Goal: Task Accomplishment & Management: Complete application form

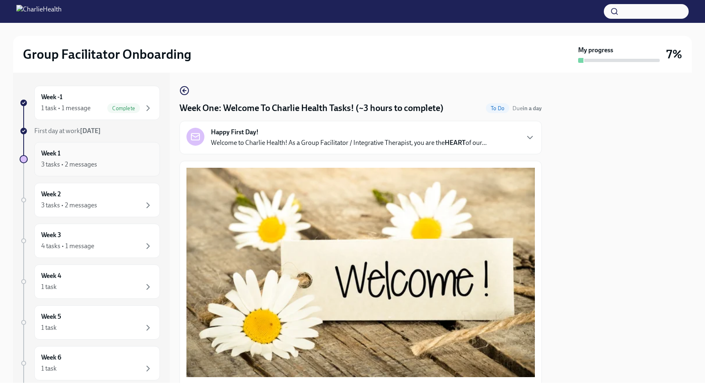
click at [119, 159] on div "Week 1 3 tasks • 2 messages" at bounding box center [97, 159] width 112 height 20
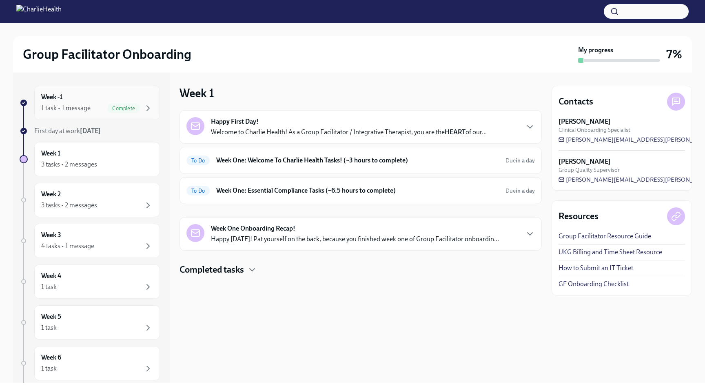
click at [98, 102] on div "Week -1 1 task • 1 message Complete" at bounding box center [97, 103] width 112 height 20
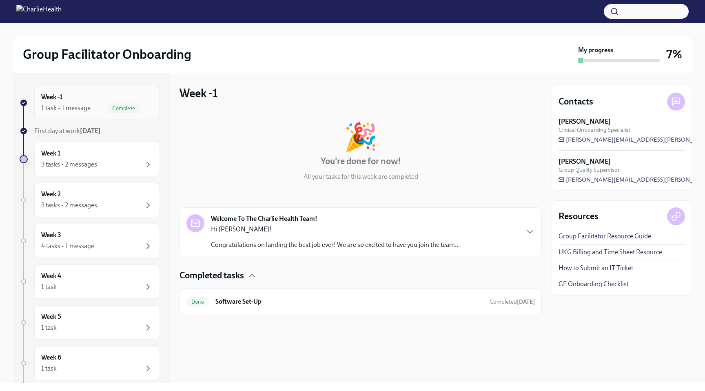
click at [99, 108] on div "1 task • 1 message Complete" at bounding box center [97, 108] width 112 height 10
click at [97, 152] on div "Week 1 3 tasks • 2 messages" at bounding box center [97, 159] width 112 height 20
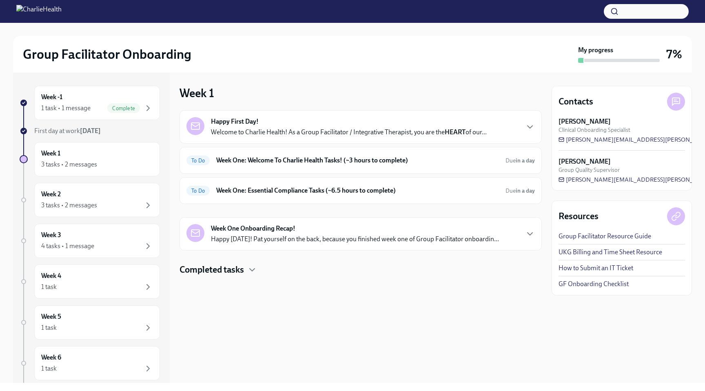
click at [286, 128] on p "Welcome to Charlie Health! As a Group Facilitator / Integrative Therapist, you …" at bounding box center [349, 132] width 276 height 9
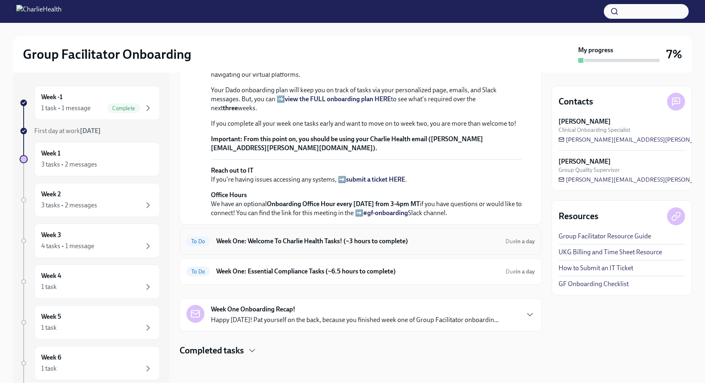
scroll to position [271, 0]
click at [310, 237] on h6 "Week One: Welcome To Charlie Health Tasks! (~3 hours to complete)" at bounding box center [357, 241] width 283 height 9
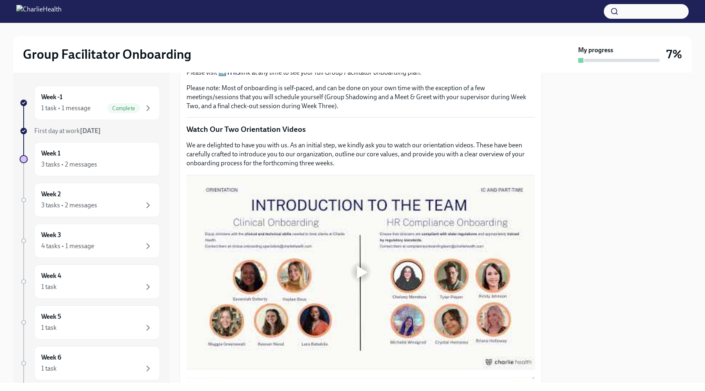
scroll to position [349, 0]
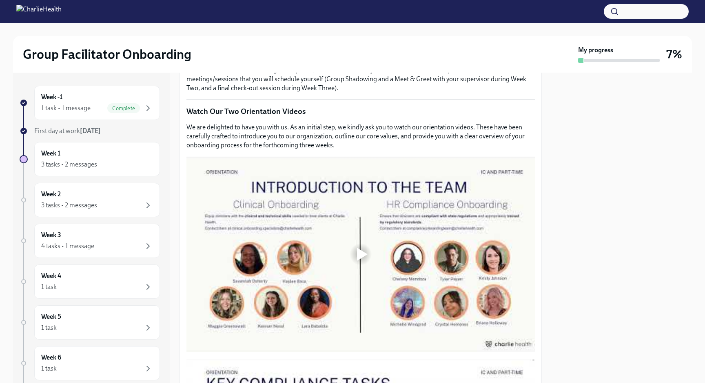
click at [359, 252] on div at bounding box center [362, 254] width 11 height 13
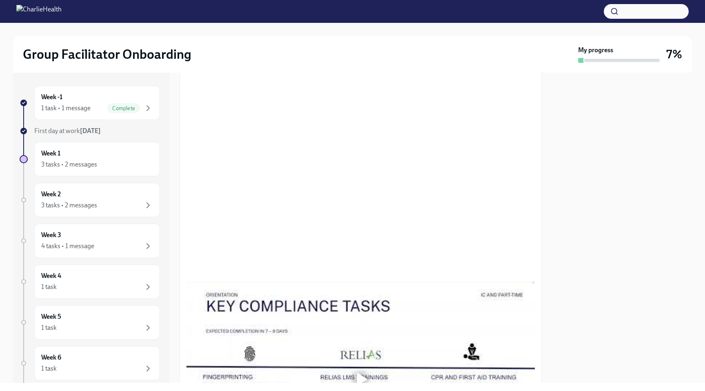
scroll to position [431, 0]
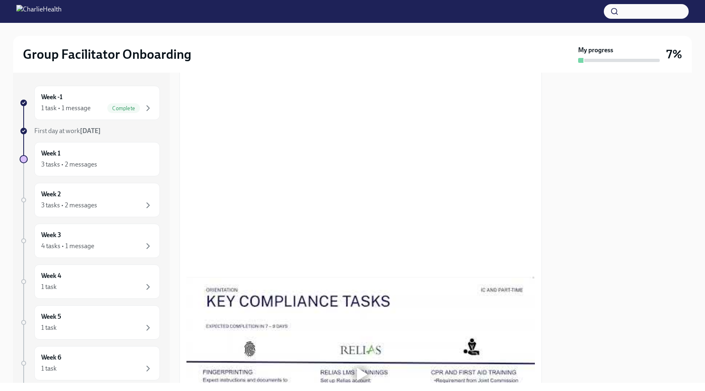
click at [565, 175] on div at bounding box center [622, 228] width 140 height 310
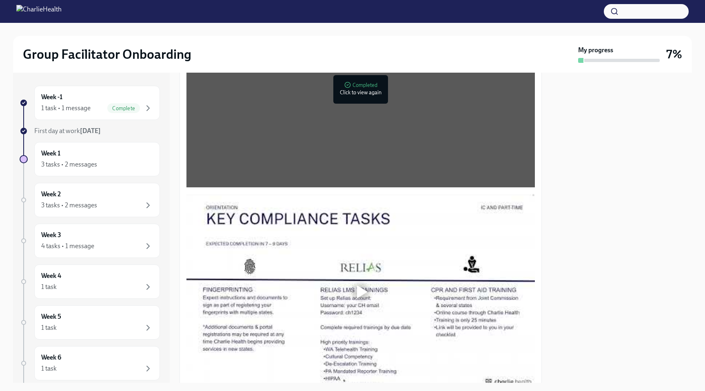
scroll to position [545, 0]
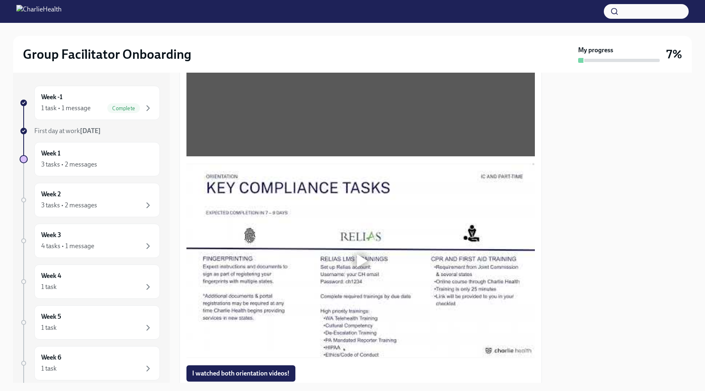
click at [360, 265] on div at bounding box center [362, 260] width 11 height 13
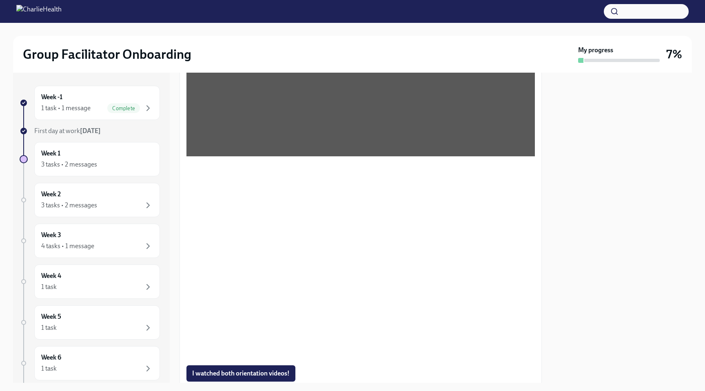
click at [575, 332] on div at bounding box center [622, 228] width 140 height 310
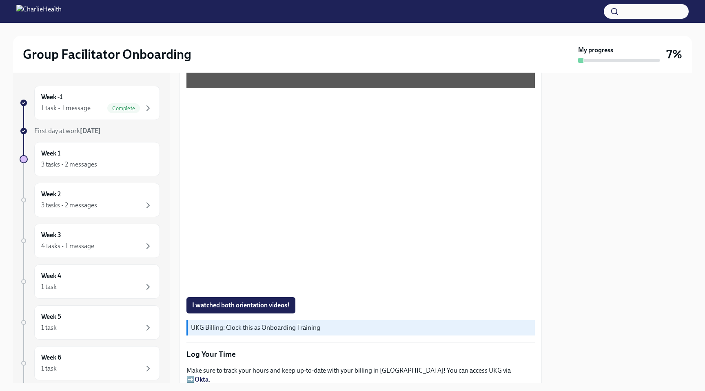
scroll to position [634, 0]
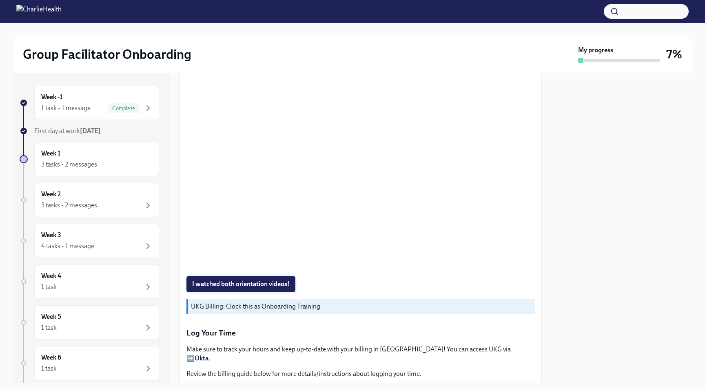
click at [210, 283] on span "I watched both orientation videos!" at bounding box center [240, 284] width 97 height 8
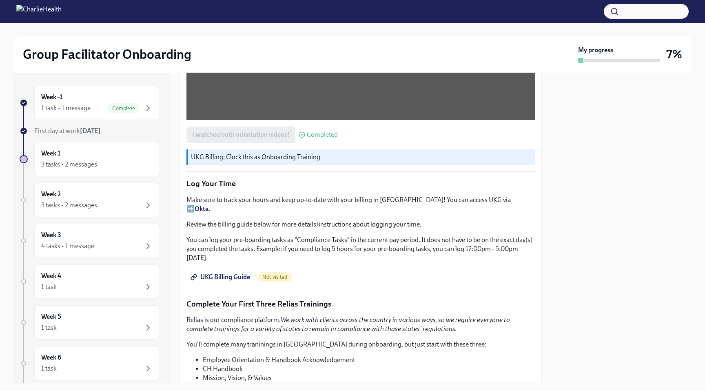
scroll to position [790, 0]
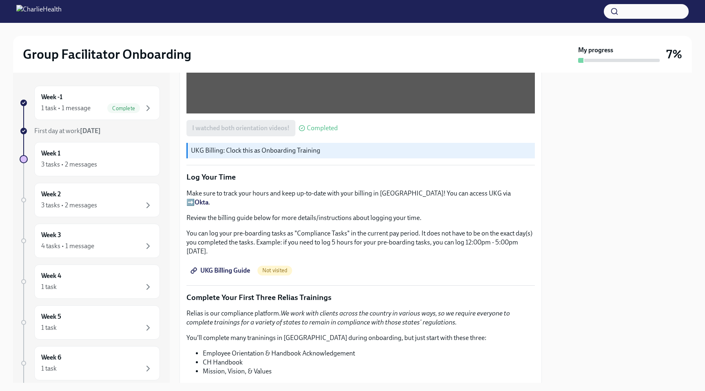
click at [227, 266] on span "UKG Billing Guide" at bounding box center [221, 270] width 58 height 8
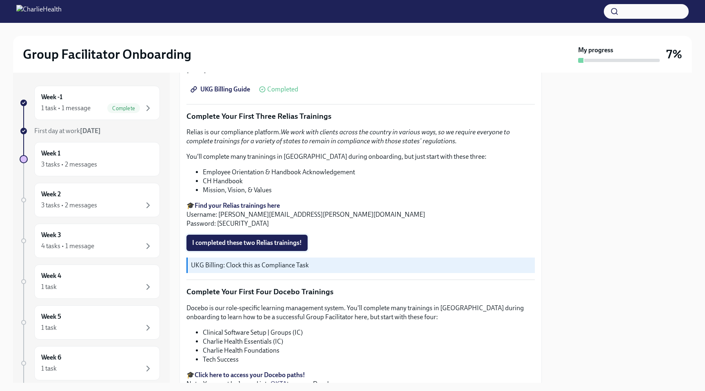
scroll to position [973, 0]
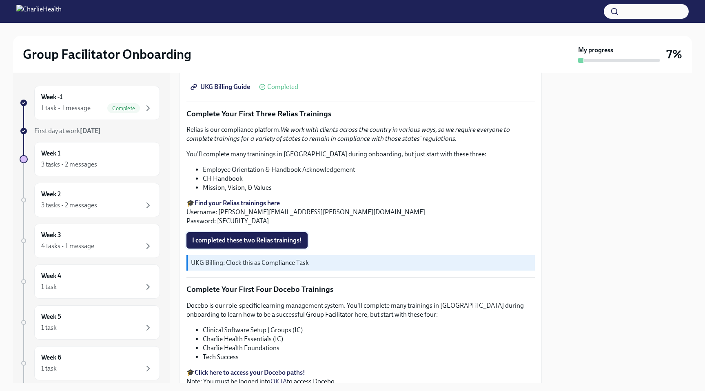
click at [275, 236] on span "I completed these two Relias trainings!" at bounding box center [247, 240] width 110 height 8
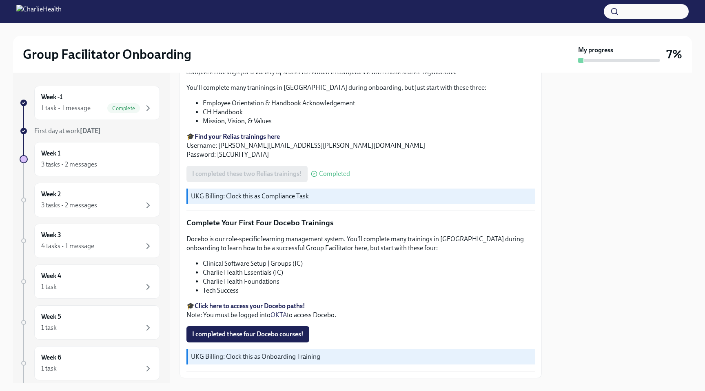
scroll to position [1046, 0]
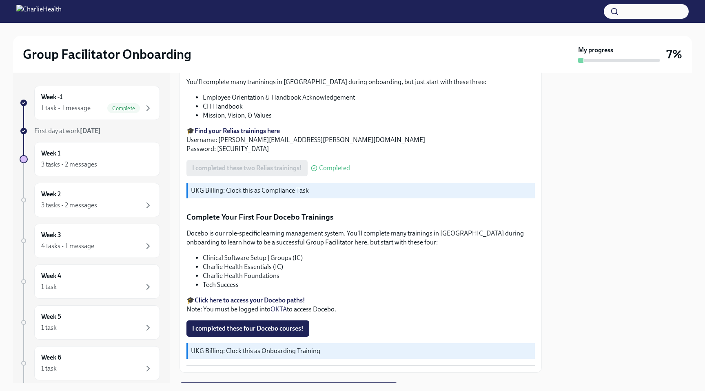
click at [275, 186] on p "UKG Billing: Clock this as Compliance Task" at bounding box center [361, 190] width 341 height 9
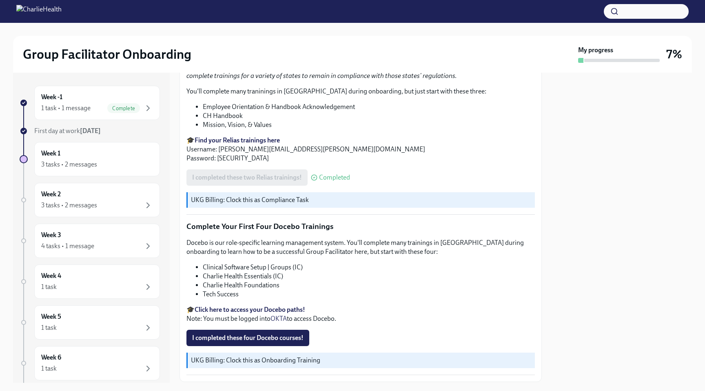
scroll to position [1035, 0]
click at [257, 334] on span "I completed these four Docebo courses!" at bounding box center [247, 338] width 111 height 8
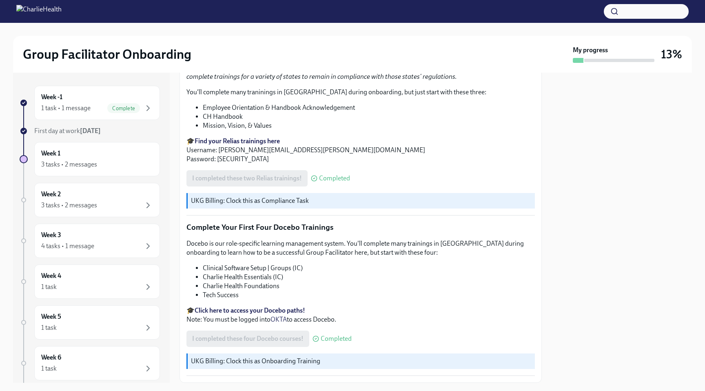
click at [259, 306] on strong "Click here to access your Docebo paths!" at bounding box center [250, 310] width 111 height 8
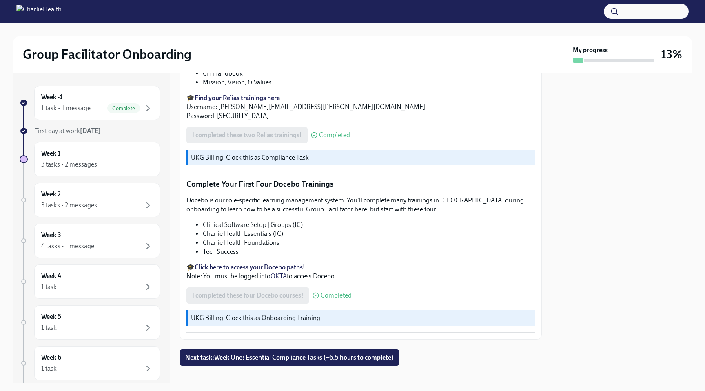
click at [239, 287] on div "I completed these four Docebo courses! Completed" at bounding box center [268, 295] width 165 height 16
click at [266, 353] on span "Next task : Week One: Essential Compliance Tasks (~6.5 hours to complete)" at bounding box center [289, 357] width 208 height 8
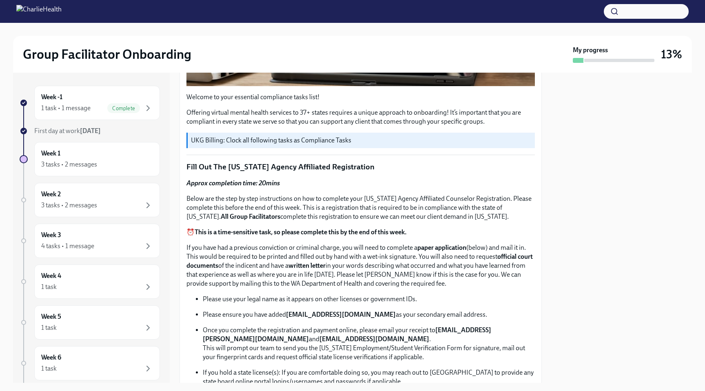
scroll to position [265, 0]
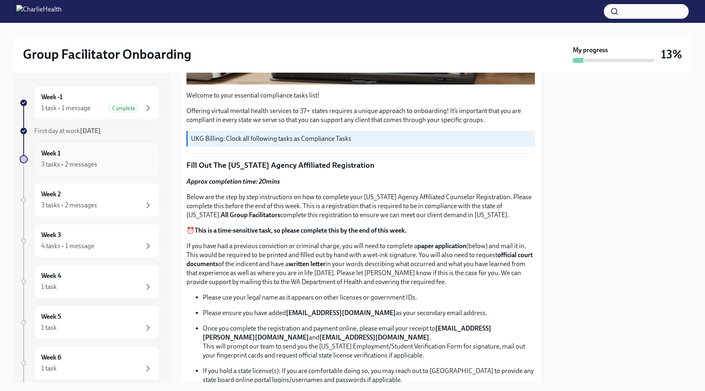
click at [122, 159] on div "Week 1 3 tasks • 2 messages" at bounding box center [97, 159] width 112 height 20
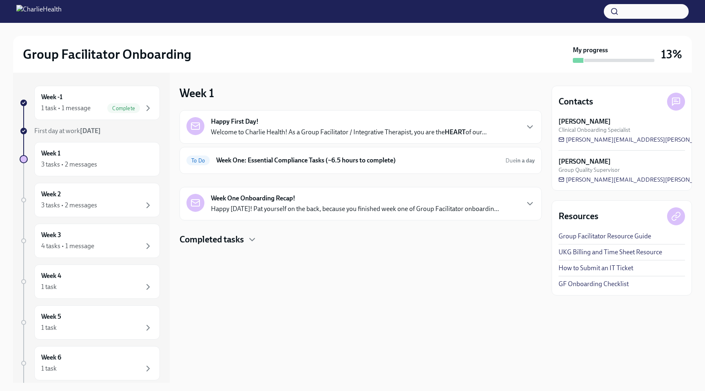
click at [281, 128] on p "Welcome to Charlie Health! As a Group Facilitator / Integrative Therapist, you …" at bounding box center [349, 132] width 276 height 9
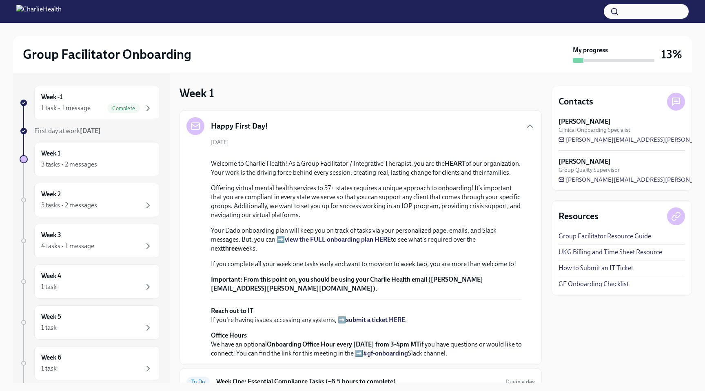
click at [498, 128] on div "Happy First Day!" at bounding box center [360, 126] width 348 height 18
click at [527, 129] on icon "button" at bounding box center [530, 126] width 10 height 10
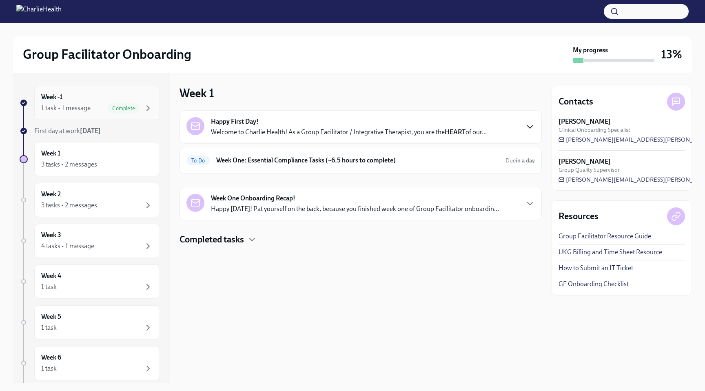
click at [62, 99] on h6 "Week -1" at bounding box center [51, 97] width 21 height 9
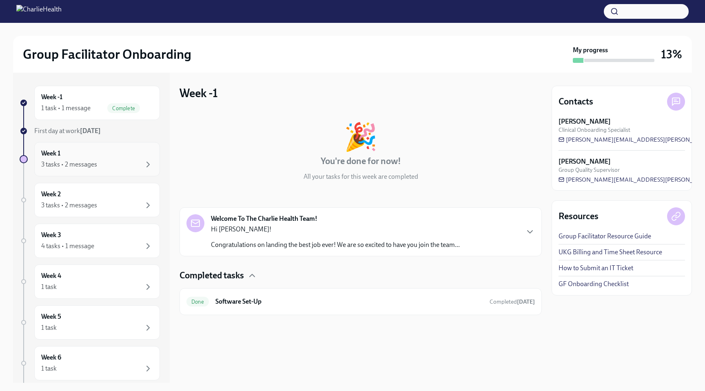
click at [94, 157] on div "Week 1 3 tasks • 2 messages" at bounding box center [97, 159] width 112 height 20
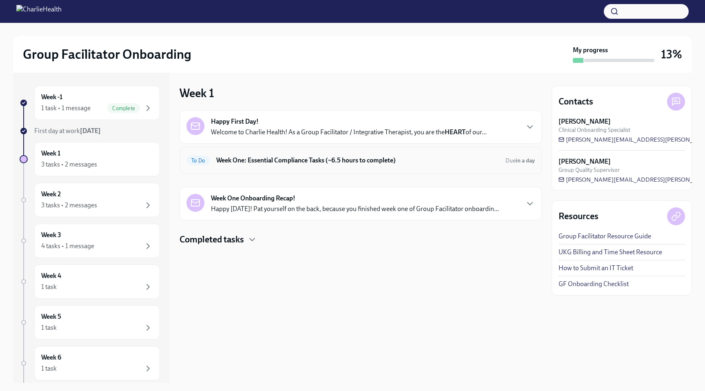
click at [267, 158] on h6 "Week One: Essential Compliance Tasks (~6.5 hours to complete)" at bounding box center [357, 160] width 283 height 9
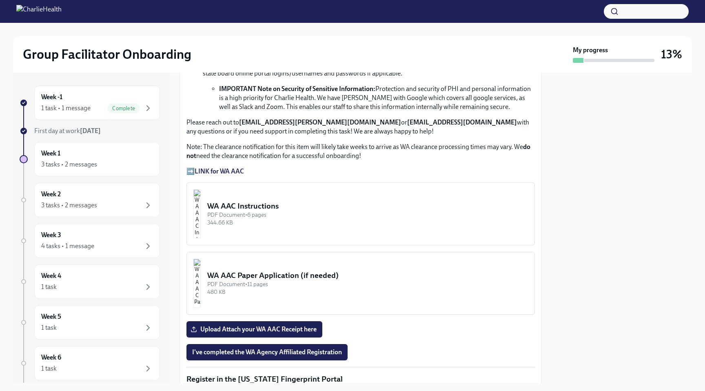
scroll to position [568, 0]
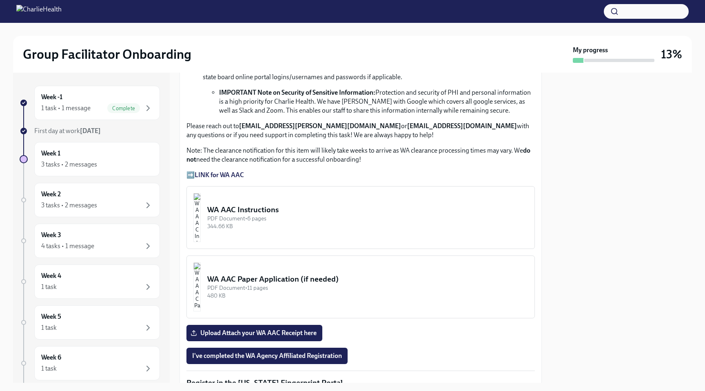
click at [233, 208] on button "WA AAC Instructions PDF Document • 6 pages 344.66 KB" at bounding box center [360, 217] width 348 height 63
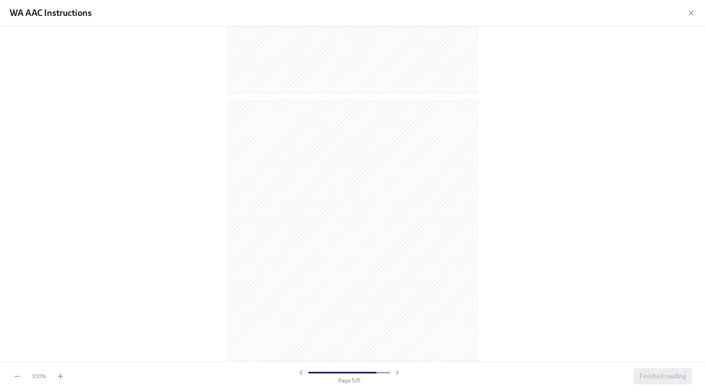
scroll to position [1655, 0]
click at [652, 378] on span "Finished reading" at bounding box center [662, 376] width 47 height 8
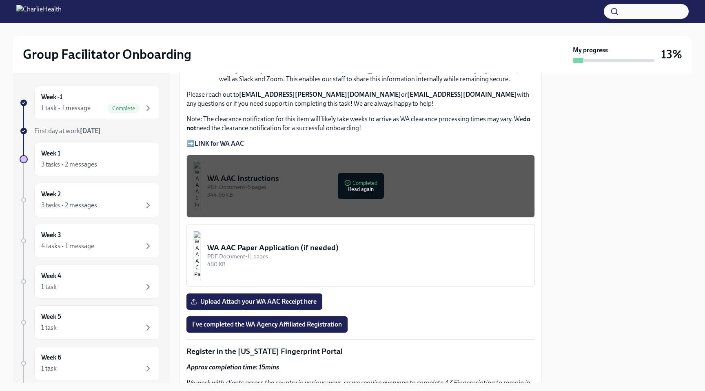
scroll to position [552, 0]
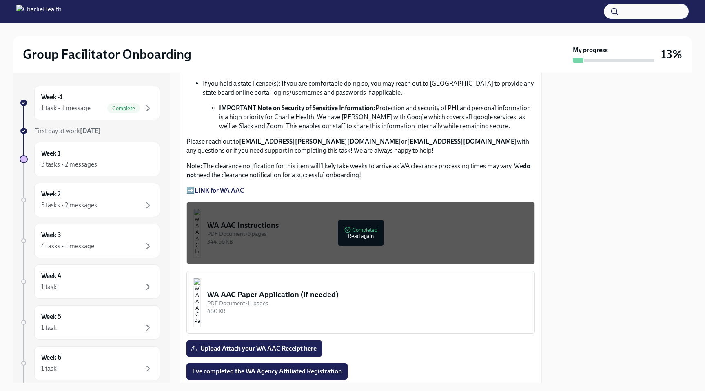
click at [232, 186] on p "➡️ LINK for WA AAC" at bounding box center [360, 190] width 348 height 9
click at [231, 190] on strong "LINK for WA AAC" at bounding box center [219, 190] width 49 height 8
click at [231, 188] on strong "LINK for WA AAC" at bounding box center [219, 190] width 49 height 8
click at [237, 193] on strong "LINK for WA AAC" at bounding box center [219, 190] width 49 height 8
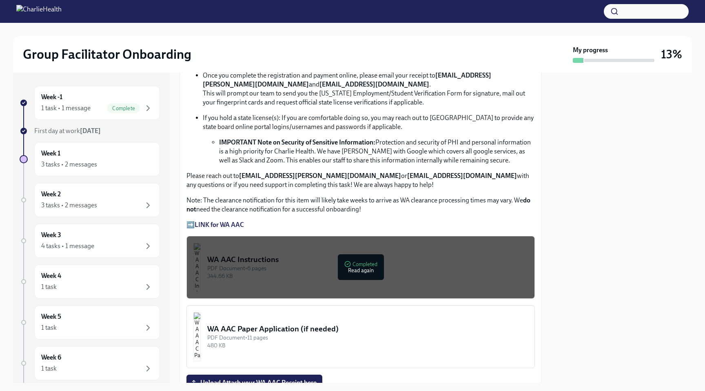
scroll to position [507, 0]
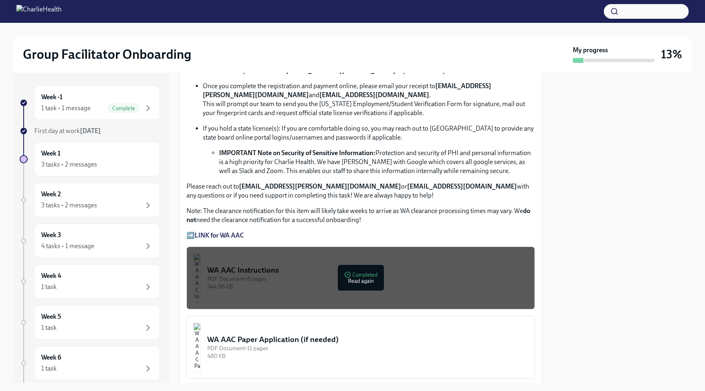
click at [221, 234] on strong "LINK for WA AAC" at bounding box center [219, 235] width 49 height 8
click at [210, 237] on strong "LINK for WA AAC" at bounding box center [219, 235] width 49 height 8
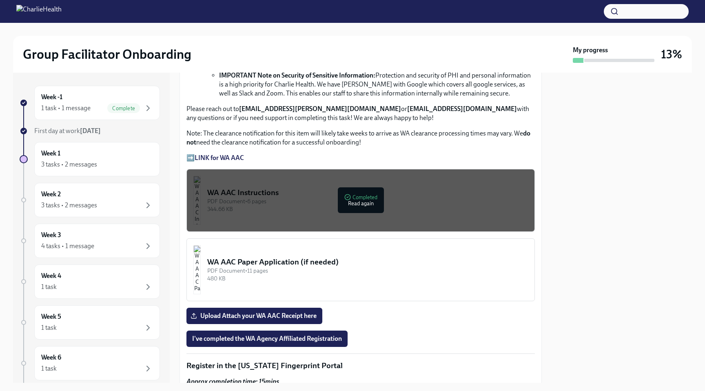
scroll to position [587, 0]
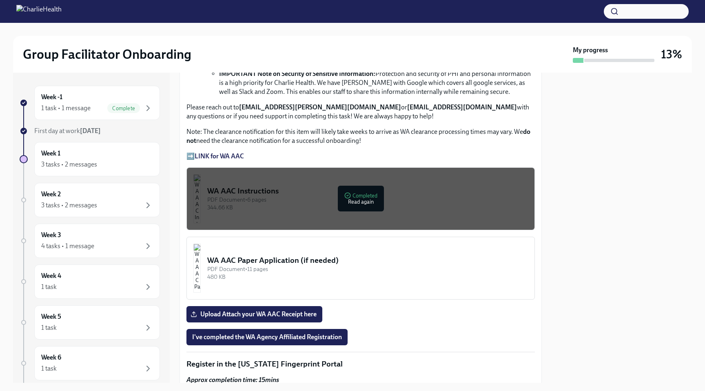
click at [217, 155] on strong "LINK for WA AAC" at bounding box center [219, 156] width 49 height 8
click at [336, 203] on div "PDF Document • 6 pages" at bounding box center [367, 200] width 321 height 8
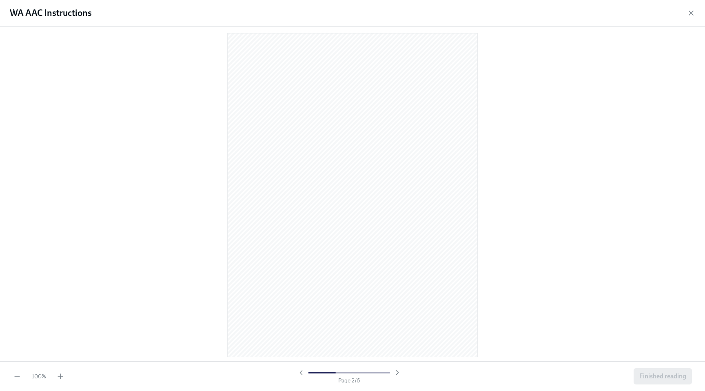
scroll to position [339, 0]
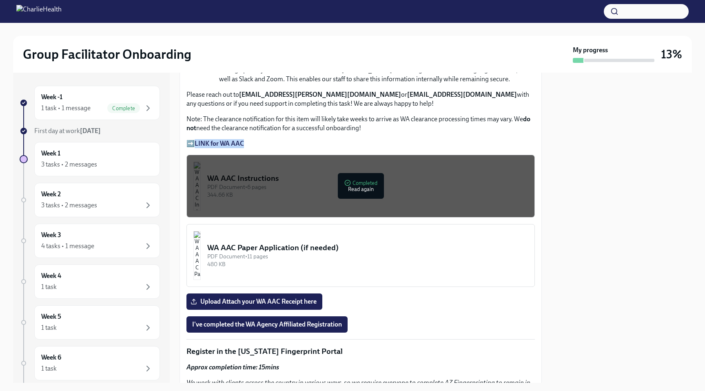
scroll to position [567, 0]
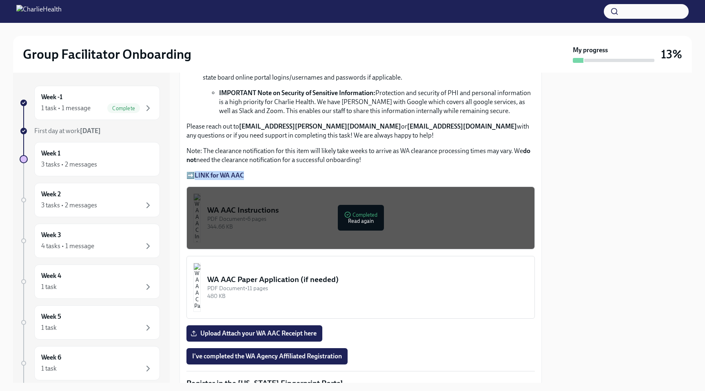
click at [235, 175] on strong "LINK for WA AAC" at bounding box center [219, 175] width 49 height 8
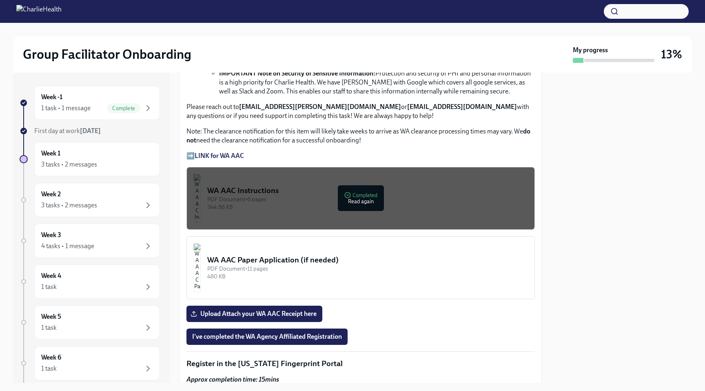
scroll to position [600, 0]
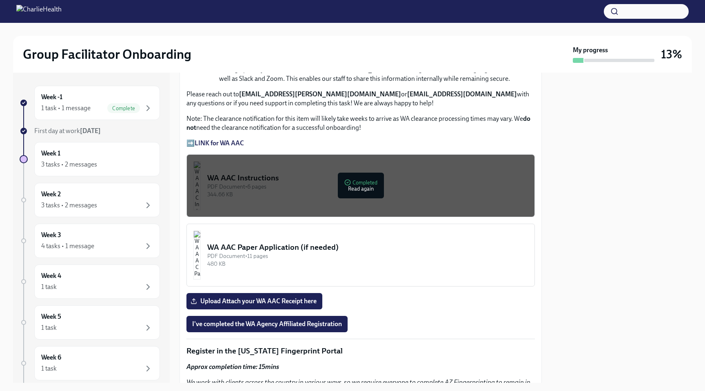
click at [233, 146] on strong "LINK for WA AAC" at bounding box center [219, 143] width 49 height 8
click at [218, 142] on strong "LINK for WA AAC" at bounding box center [219, 143] width 49 height 8
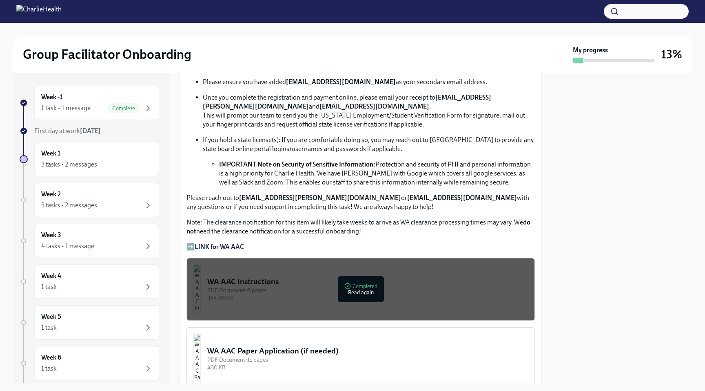
scroll to position [540, 0]
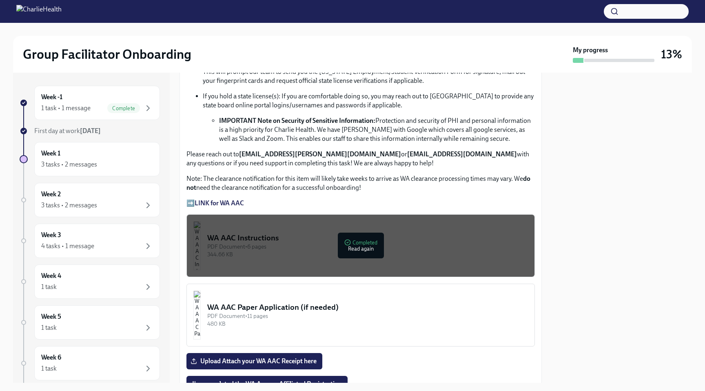
click at [282, 246] on div "PDF Document • 6 pages" at bounding box center [367, 247] width 321 height 8
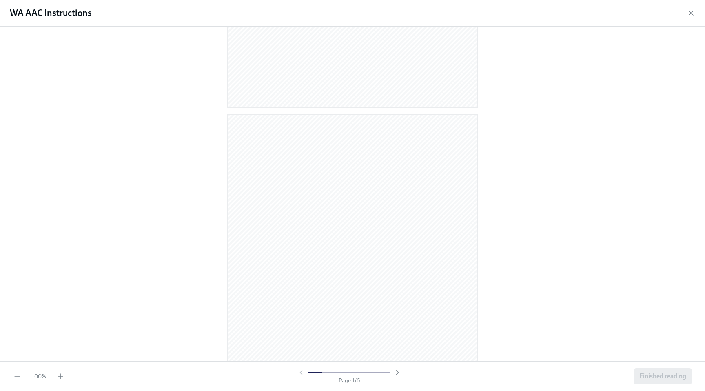
scroll to position [332, 0]
click at [694, 13] on icon "button" at bounding box center [691, 13] width 8 height 8
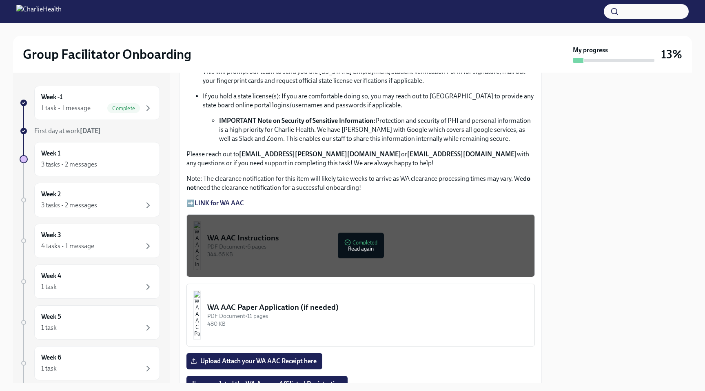
click at [347, 196] on div "Approx completion time: 20mins Below are the step by step instructions on how t…" at bounding box center [360, 55] width 348 height 305
click at [345, 175] on p "Note: The clearance notification for this item will likely take weeks to arrive…" at bounding box center [360, 183] width 348 height 18
drag, startPoint x: 344, startPoint y: 155, endPoint x: 241, endPoint y: 155, distance: 103.2
click at [241, 155] on p "Please reach out to corielle.edmond@charliehealth.com or newlicense@charlieheal…" at bounding box center [360, 159] width 348 height 18
copy strong "[EMAIL_ADDRESS][PERSON_NAME][DOMAIN_NAME]"
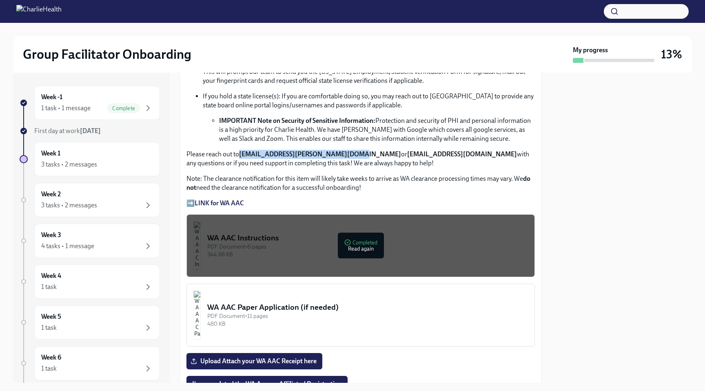
click at [363, 230] on button "WA AAC Instructions PDF Document • 6 pages 344.66 KB Completed Read again" at bounding box center [360, 245] width 348 height 63
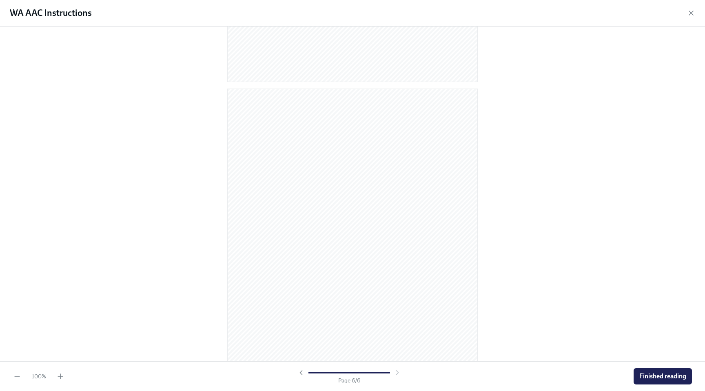
scroll to position [1655, 0]
click at [648, 377] on span "Finished reading" at bounding box center [662, 376] width 47 height 8
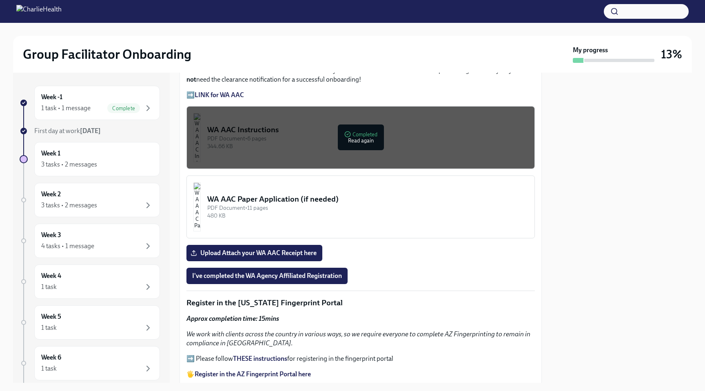
scroll to position [650, 0]
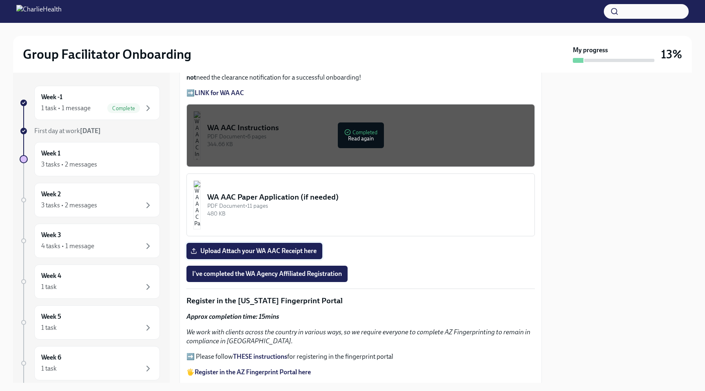
click at [289, 251] on span "Upload Attach your WA AAC Receipt here" at bounding box center [254, 251] width 124 height 8
click at [0, 0] on input "Upload Attach your WA AAC Receipt here" at bounding box center [0, 0] width 0 height 0
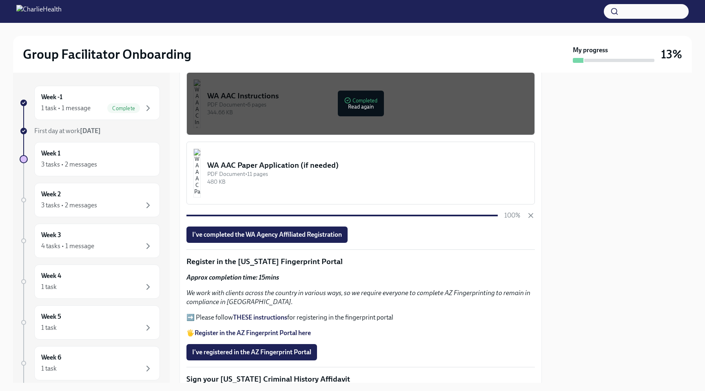
scroll to position [681, 0]
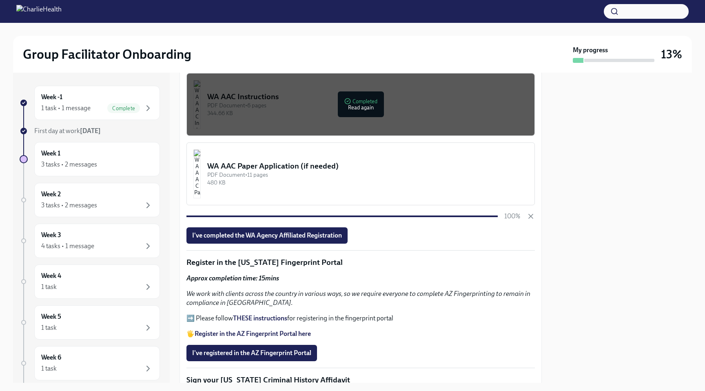
click at [617, 196] on div at bounding box center [622, 228] width 140 height 310
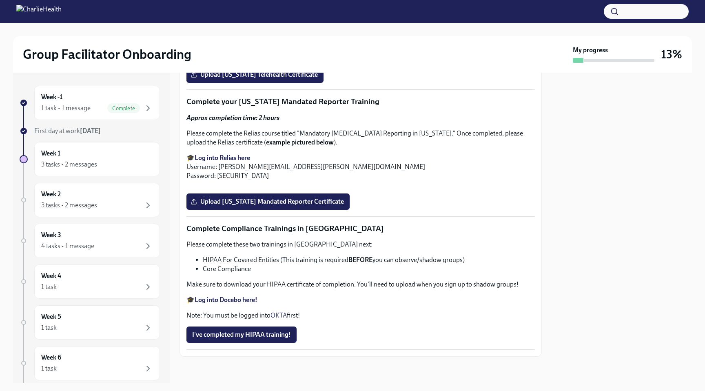
scroll to position [1369, 0]
